Goal: Check status: Check status

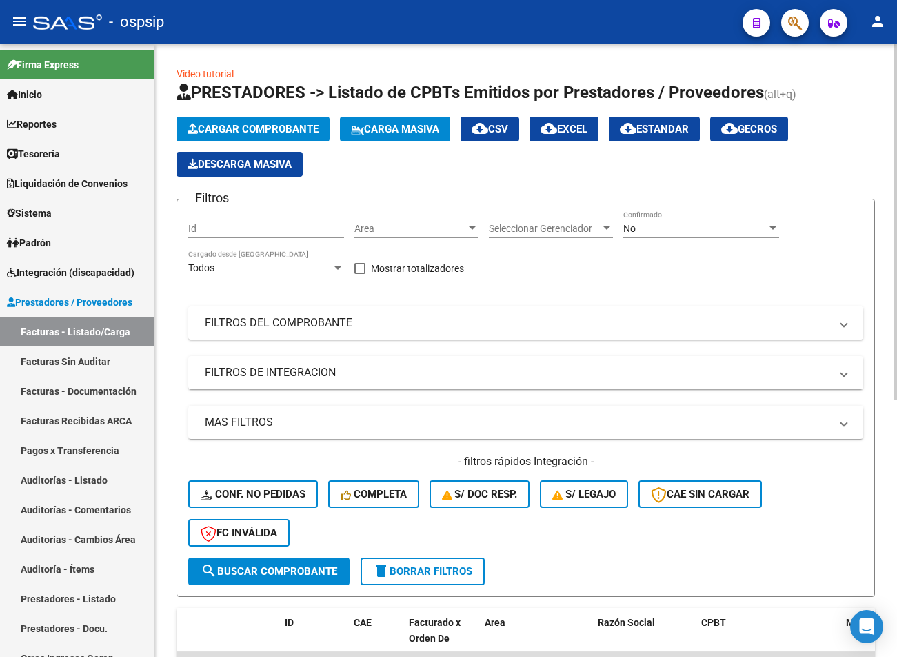
click at [244, 328] on mat-panel-title "FILTROS DEL COMPROBANTE" at bounding box center [518, 322] width 626 height 15
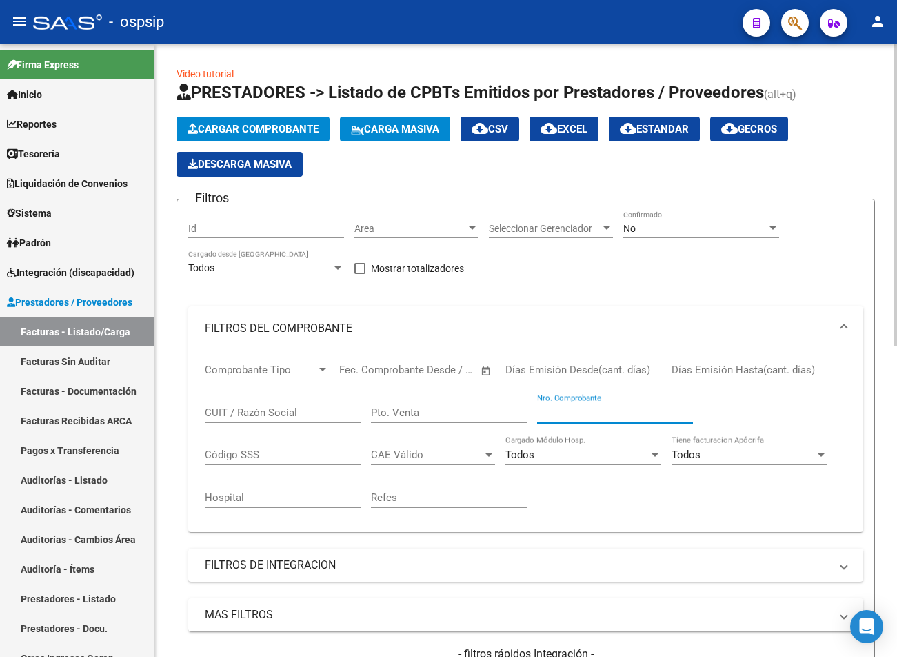
click at [586, 412] on input "Nro. Comprobante" at bounding box center [615, 412] width 156 height 12
type input "37408"
click at [748, 246] on div "No Confirmado" at bounding box center [702, 229] width 156 height 39
click at [731, 217] on div "No Confirmado" at bounding box center [702, 224] width 156 height 28
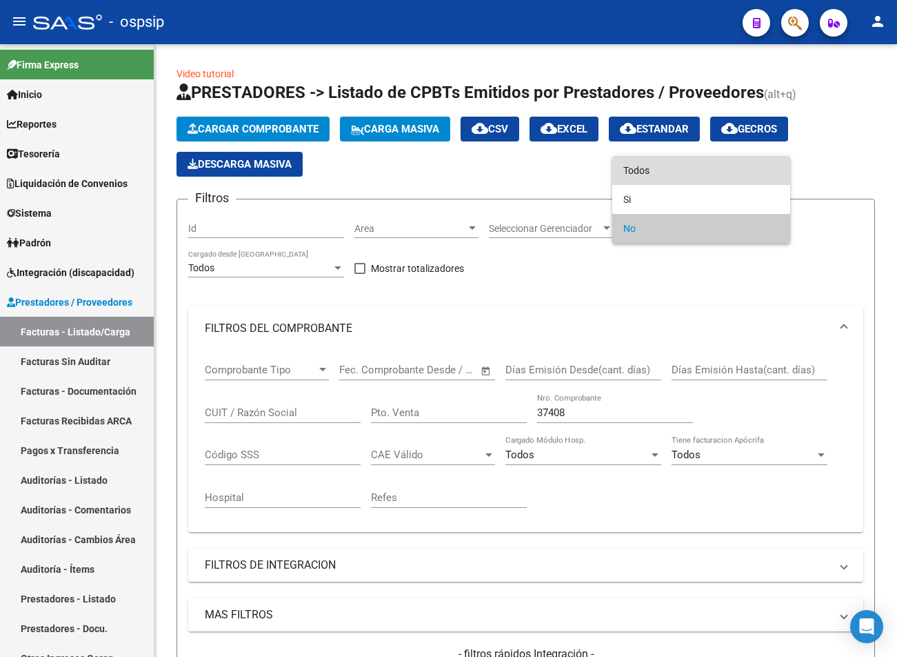
click at [700, 168] on span "Todos" at bounding box center [702, 170] width 156 height 29
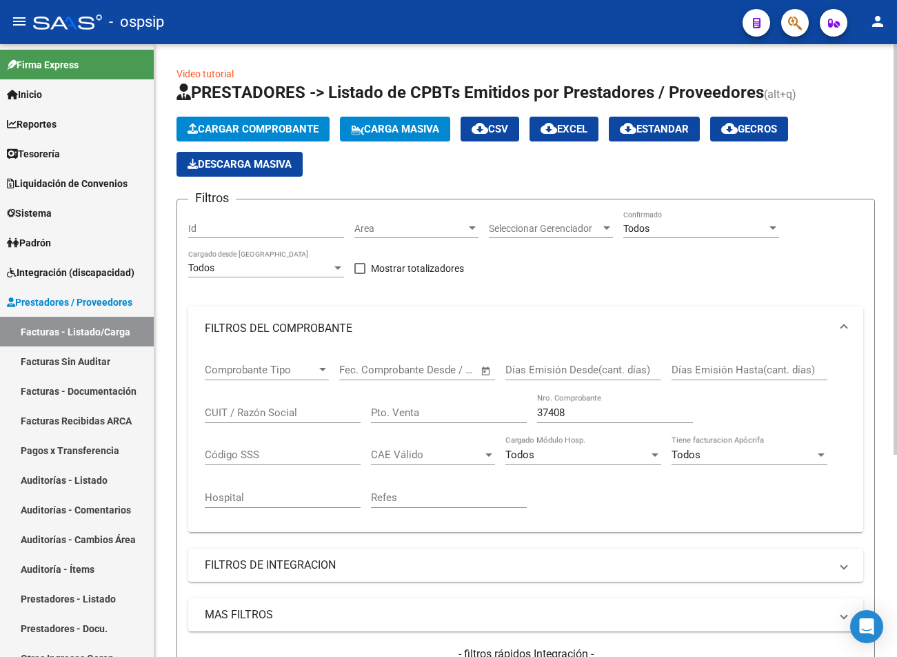
click at [275, 235] on div "Id" at bounding box center [266, 224] width 156 height 28
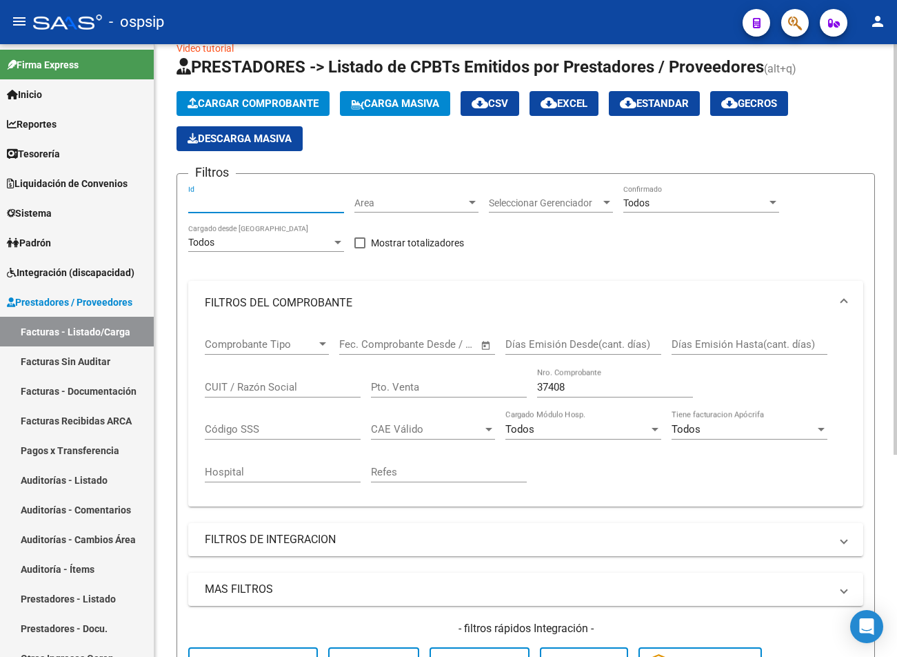
scroll to position [301, 0]
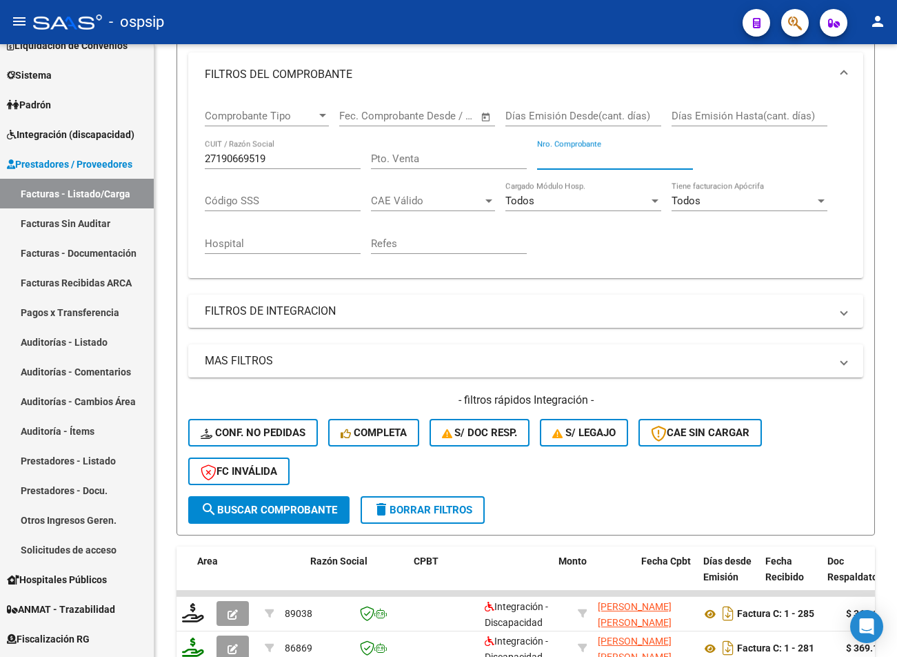
scroll to position [0, 288]
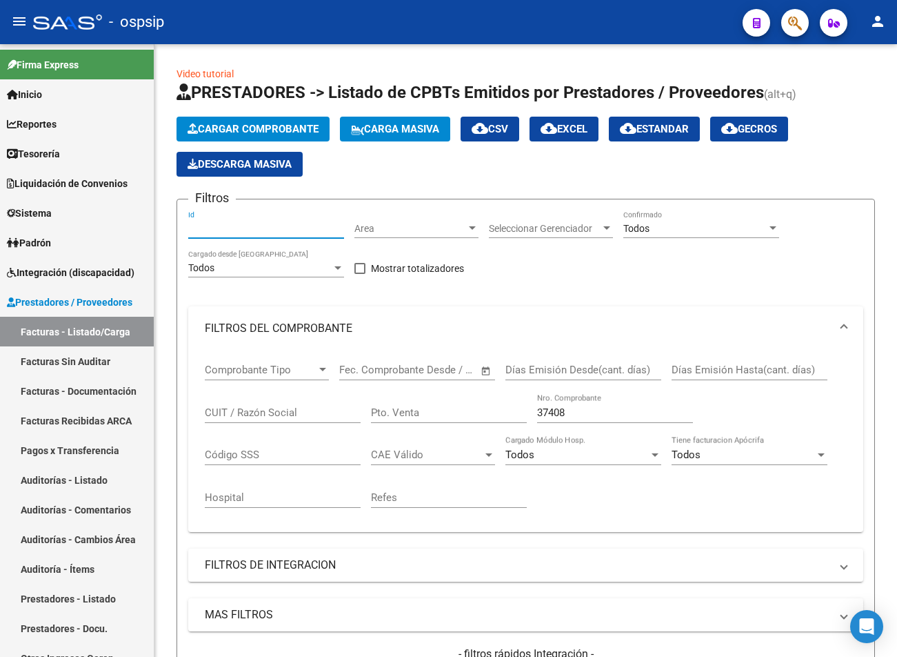
scroll to position [301, 0]
